Goal: Task Accomplishment & Management: Manage account settings

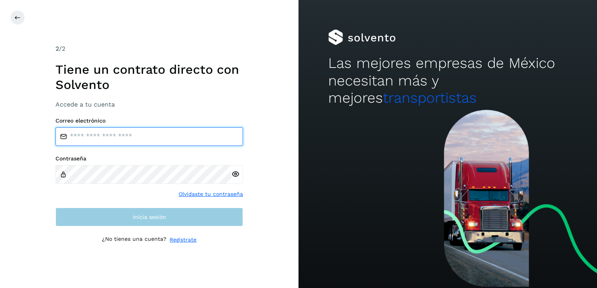
type input "**********"
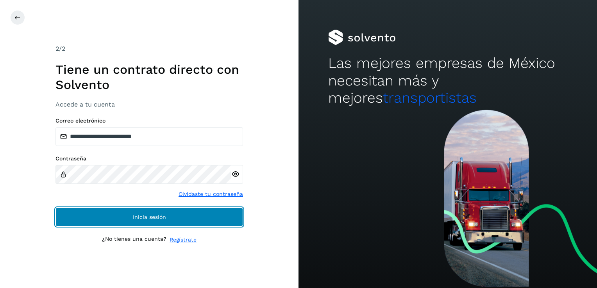
click at [165, 218] on span "Inicia sesión" at bounding box center [149, 217] width 33 height 5
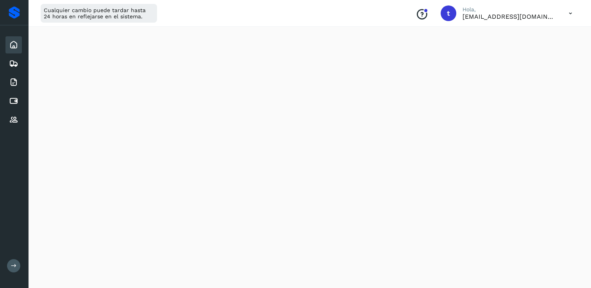
scroll to position [467, 0]
